Goal: Task Accomplishment & Management: Use online tool/utility

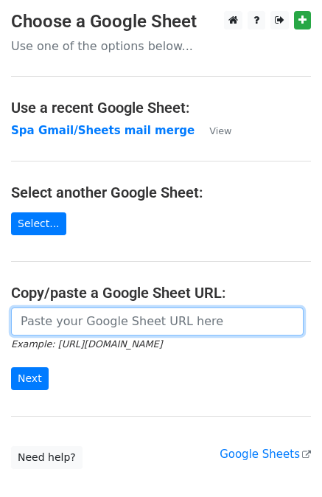
click at [65, 325] on input "url" at bounding box center [157, 322] width 293 height 28
paste input "https://docs.google.com/spreadsheets/d/12SgJE2jKZEKWpXJfKh3gZxr3i7rJy1mBpCsRnPz…"
type input "https://docs.google.com/spreadsheets/d/12SgJE2jKZEKWpXJfKh3gZxr3i7rJy1mBpCsRnPz…"
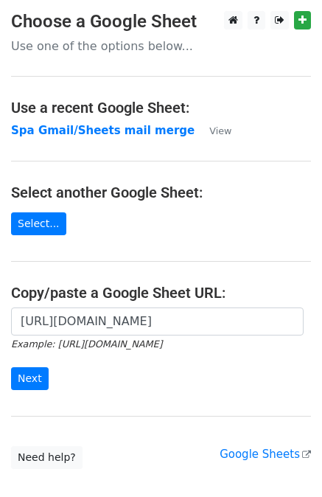
scroll to position [0, 0]
click at [7, 394] on div "https://docs.google.com/spreadsheets/d/12SgJE2jKZEKWpXJfKh3gZxr3i7rJy1mBpCsRnPz…" at bounding box center [161, 356] width 322 height 97
click at [20, 379] on input "Next" at bounding box center [30, 378] width 38 height 23
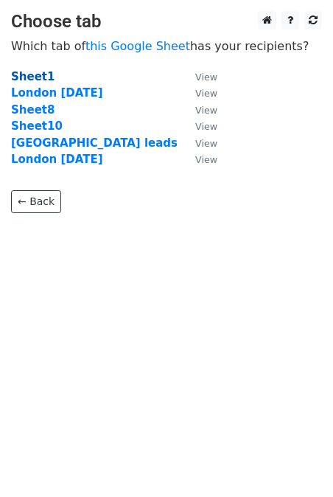
click at [24, 72] on strong "Sheet1" at bounding box center [33, 76] width 44 height 13
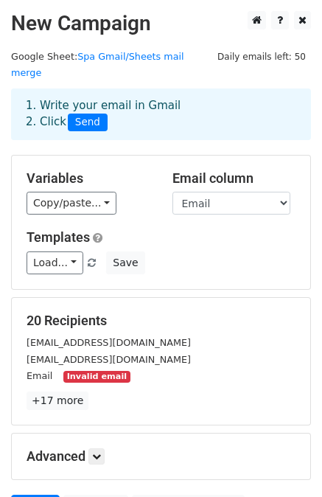
click at [93, 371] on small "Invalid email" at bounding box center [96, 377] width 66 height 13
click at [90, 371] on small "Invalid email" at bounding box center [96, 377] width 66 height 13
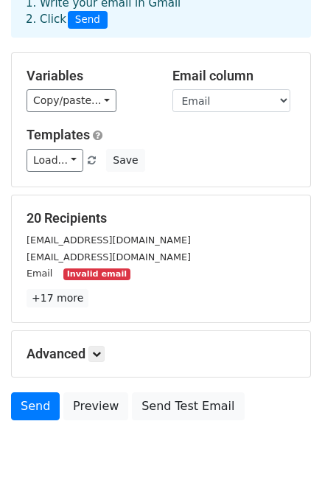
scroll to position [103, 0]
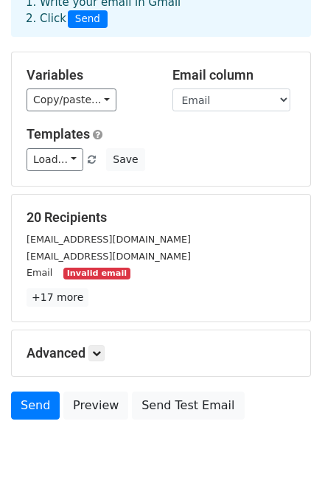
click at [93, 268] on small "Invalid email" at bounding box center [96, 274] width 66 height 13
click at [86, 268] on small "Invalid email" at bounding box center [96, 274] width 66 height 13
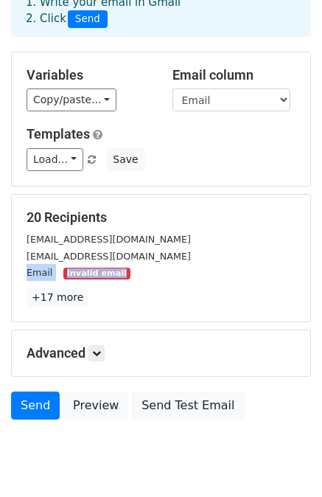
drag, startPoint x: 86, startPoint y: 259, endPoint x: 45, endPoint y: 253, distance: 41.0
click at [45, 264] on div "Email Invalid email" at bounding box center [160, 272] width 291 height 17
click at [45, 267] on small "Email" at bounding box center [40, 272] width 26 height 11
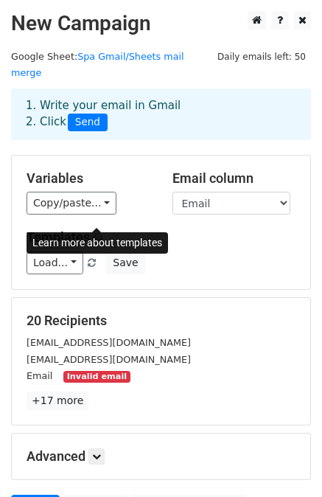
scroll to position [133, 0]
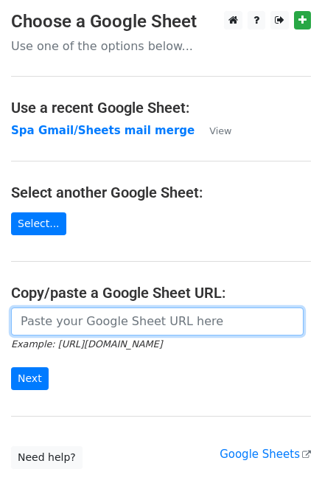
click at [41, 322] on input "url" at bounding box center [157, 322] width 293 height 28
paste input "https://docs.google.com/spreadsheets/d/12SgJE2jKZEKWpXJfKh3gZxr3i7rJy1mBpCsRnPz…"
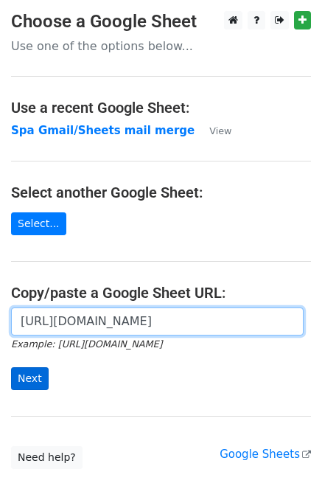
type input "https://docs.google.com/spreadsheets/d/12SgJE2jKZEKWpXJfKh3gZxr3i7rJy1mBpCsRnPz…"
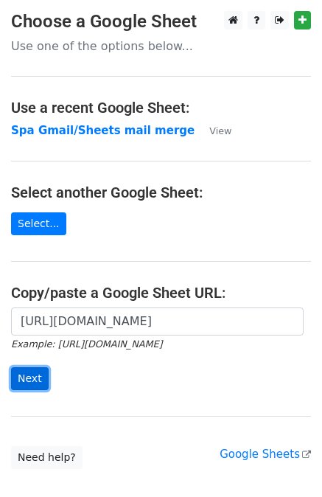
scroll to position [0, 0]
click at [27, 386] on input "Next" at bounding box center [30, 378] width 38 height 23
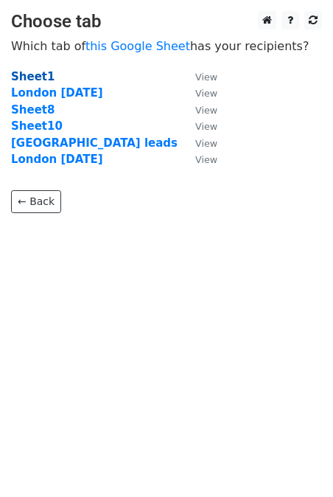
click at [41, 77] on strong "Sheet1" at bounding box center [33, 76] width 44 height 13
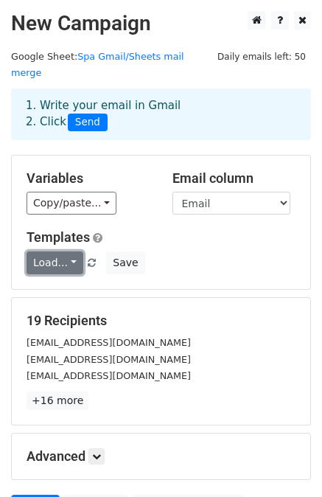
click at [53, 252] on link "Load..." at bounding box center [55, 263] width 57 height 23
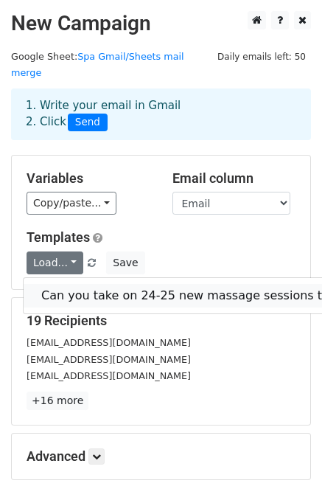
click at [83, 285] on link "Can you take on 24-25 new massage sessions this month?" at bounding box center [214, 296] width 381 height 24
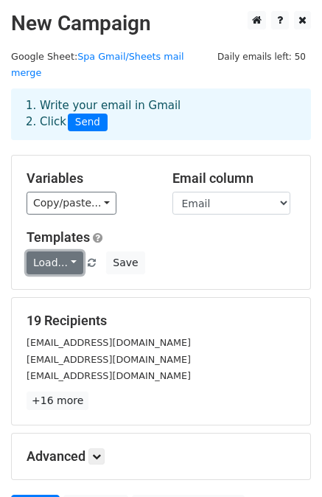
click at [63, 254] on link "Load..." at bounding box center [55, 263] width 57 height 23
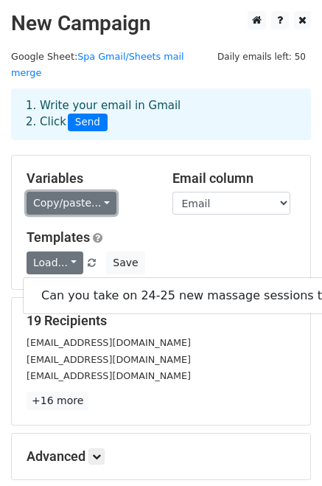
click at [83, 192] on link "Copy/paste..." at bounding box center [72, 203] width 90 height 23
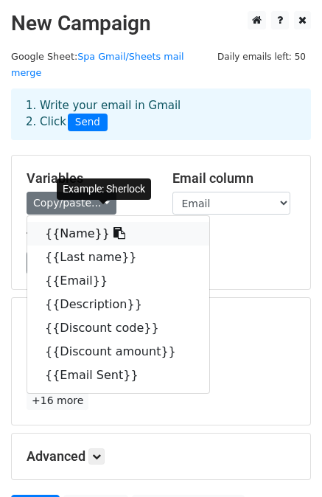
click at [90, 222] on link "{{Name}}" at bounding box center [118, 234] width 182 height 24
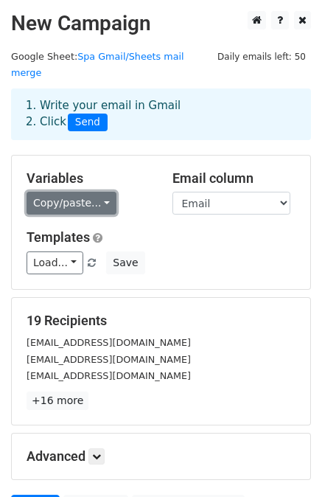
click at [60, 192] on link "Copy/paste..." at bounding box center [72, 203] width 90 height 23
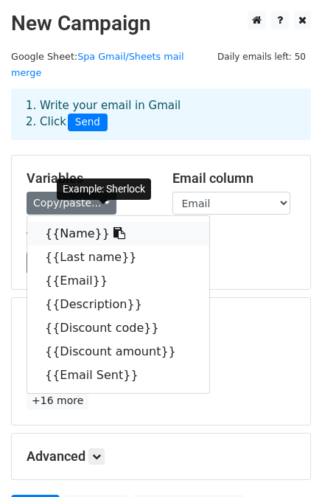
click at [74, 222] on link "{{Name}}" at bounding box center [118, 234] width 182 height 24
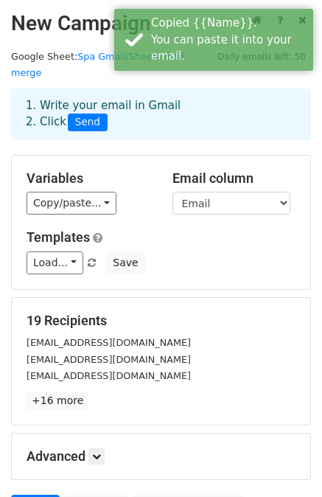
click at [215, 229] on h5 "Templates" at bounding box center [161, 237] width 269 height 16
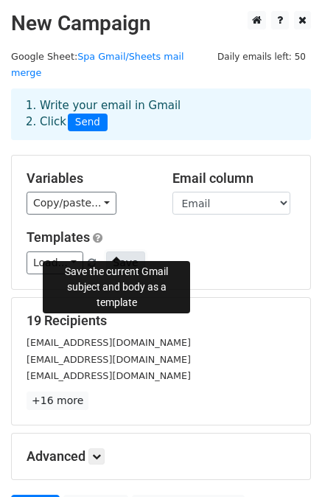
click at [119, 252] on button "Save" at bounding box center [125, 263] width 38 height 23
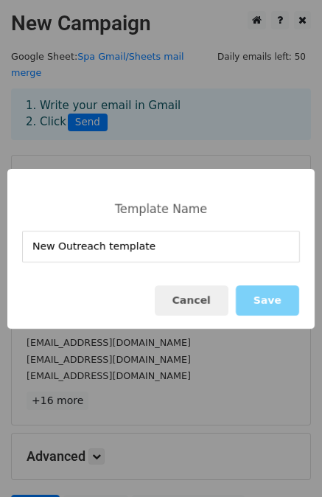
type input "New Outreach template"
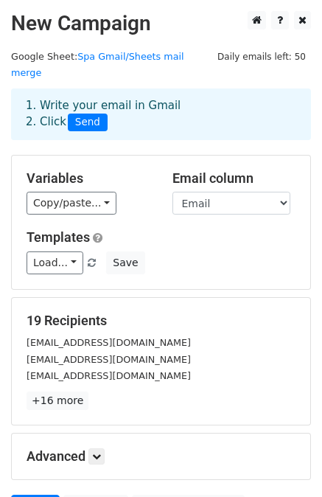
scroll to position [133, 0]
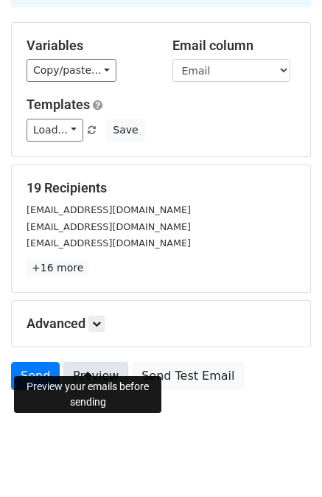
click at [103, 369] on link "Preview" at bounding box center [95, 376] width 65 height 28
click at [91, 366] on link "Preview" at bounding box center [95, 376] width 65 height 28
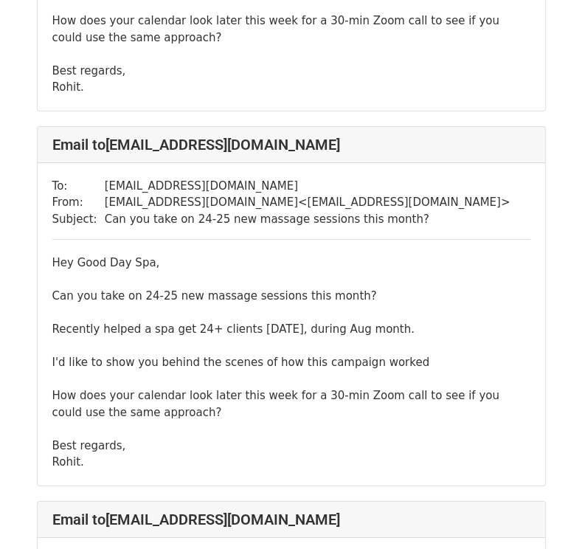
scroll to position [2617, 0]
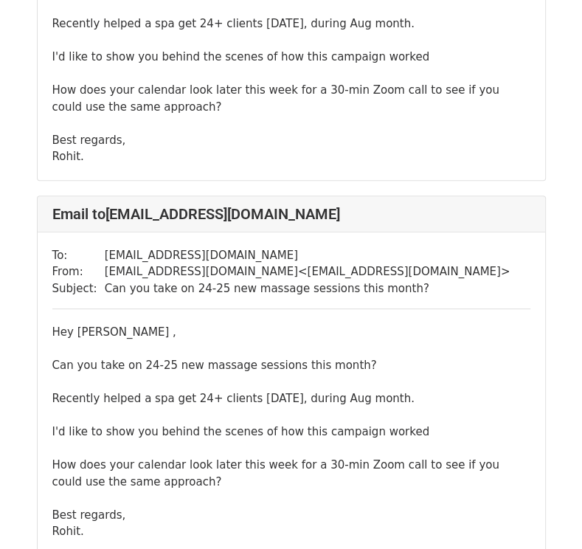
scroll to position [297, 0]
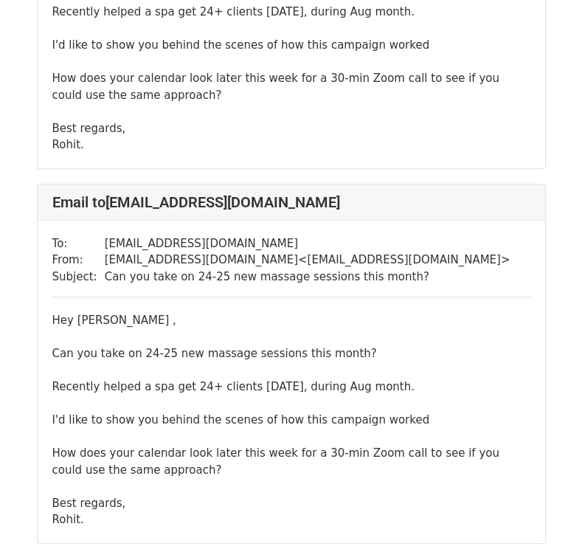
click at [210, 119] on div "Hey Sherlock, Can you take on 24-25 new massage sessions this month? Recently h…" at bounding box center [291, 45] width 478 height 216
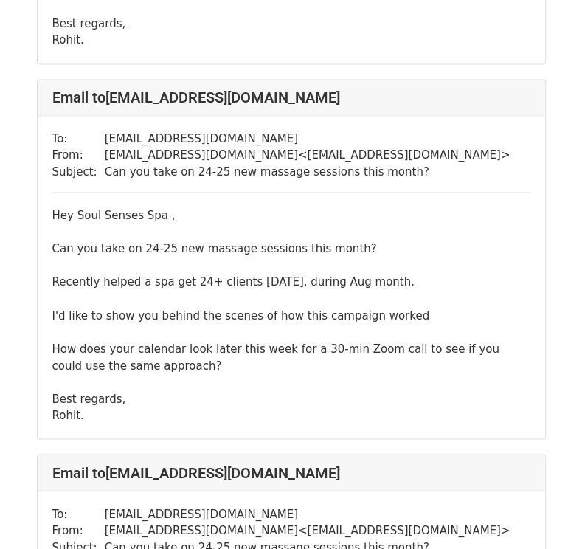
scroll to position [1153, 0]
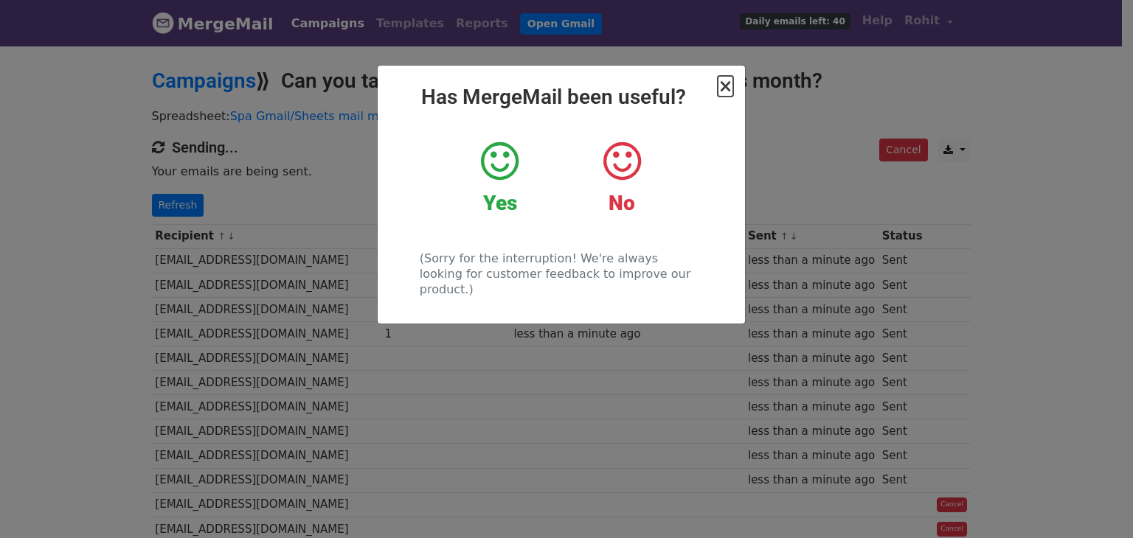
click at [729, 89] on span "×" at bounding box center [725, 86] width 15 height 21
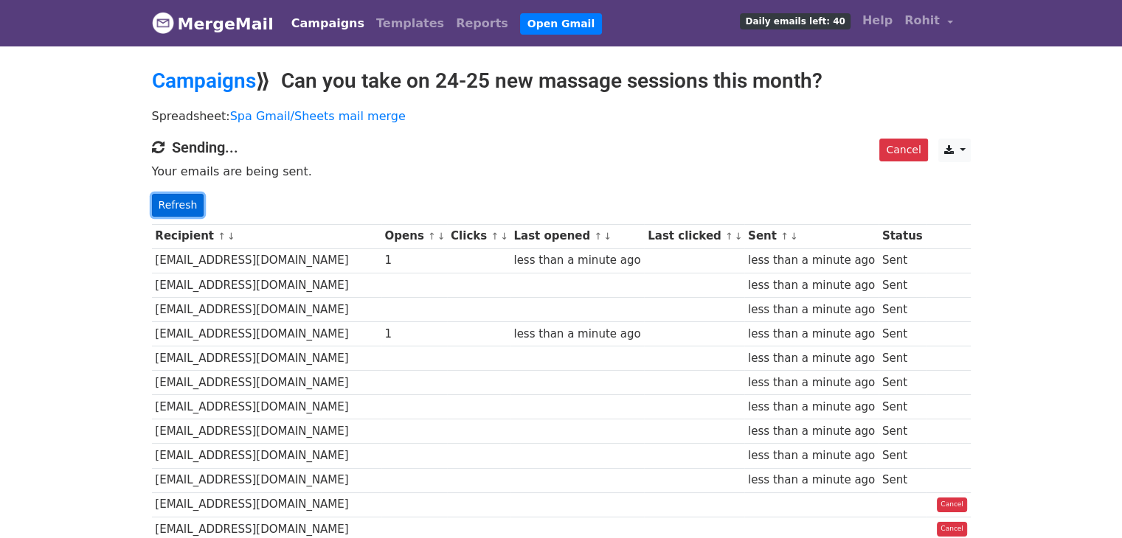
click at [181, 204] on link "Refresh" at bounding box center [178, 205] width 52 height 23
